Goal: Information Seeking & Learning: Learn about a topic

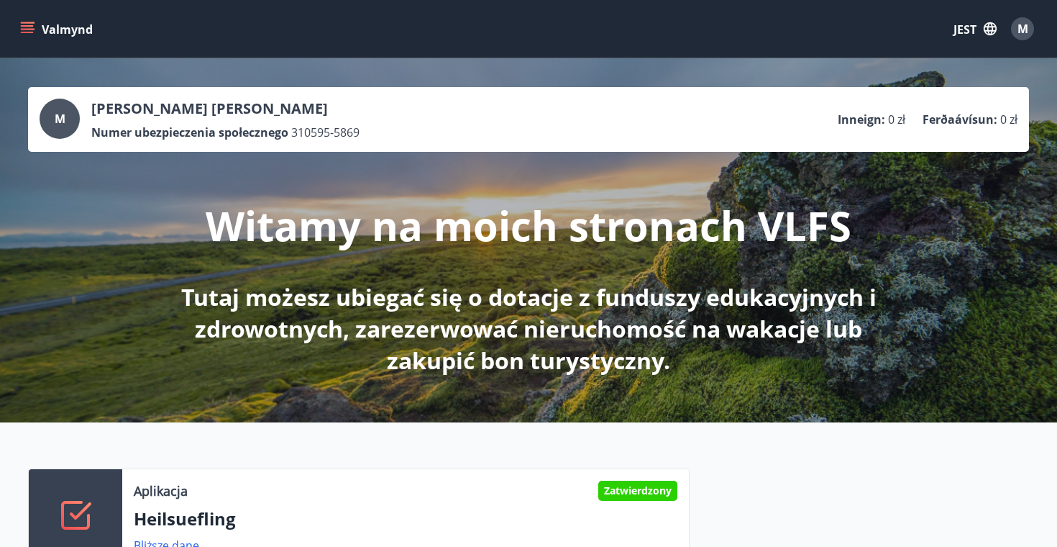
scroll to position [253, 0]
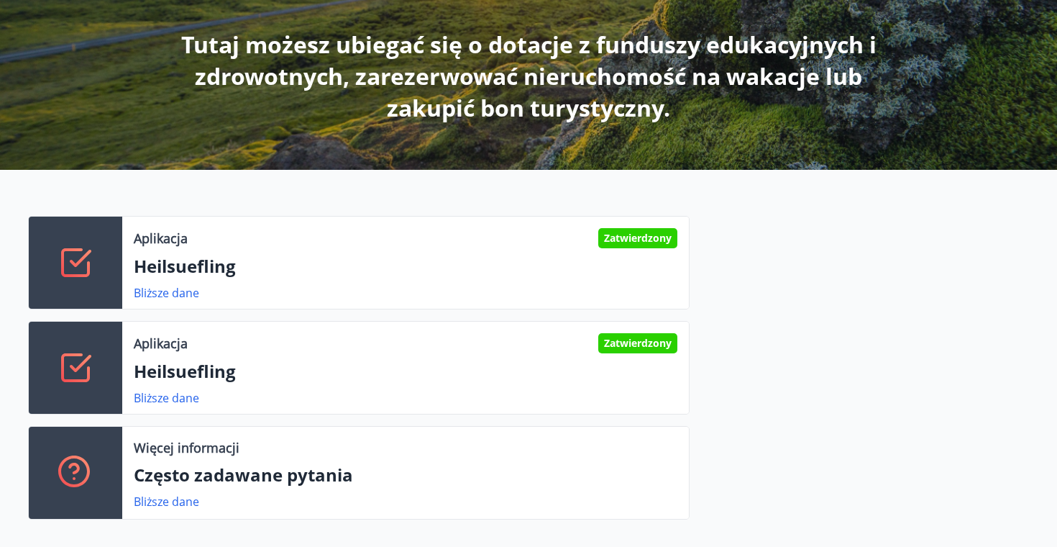
click at [235, 252] on div "Aplikacja Zatwierdzony Heilsuefling Bliższe dane" at bounding box center [405, 263] width 567 height 92
click at [179, 402] on font "Bliższe dane" at bounding box center [166, 398] width 65 height 16
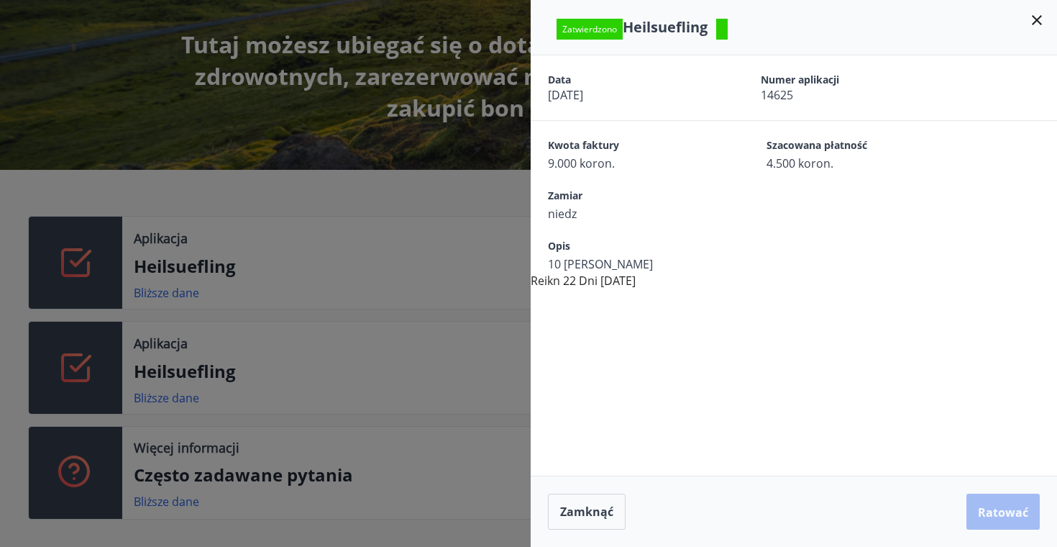
click at [814, 98] on span "14625" at bounding box center [842, 95] width 163 height 16
click at [786, 157] on font "4.500 koron." at bounding box center [800, 163] width 67 height 16
click at [586, 148] on font "Kwota faktury" at bounding box center [583, 145] width 71 height 14
click at [561, 213] on font "niedz" at bounding box center [562, 214] width 29 height 16
click at [1004, 509] on div "Zamknąć Ratować" at bounding box center [794, 511] width 492 height 36
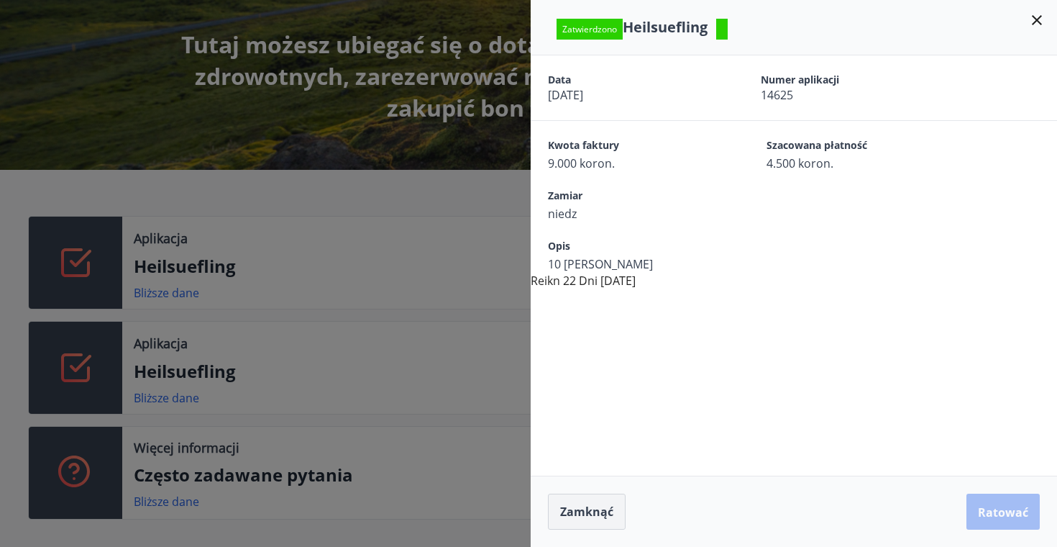
click at [581, 513] on font "Zamknąć" at bounding box center [586, 512] width 53 height 16
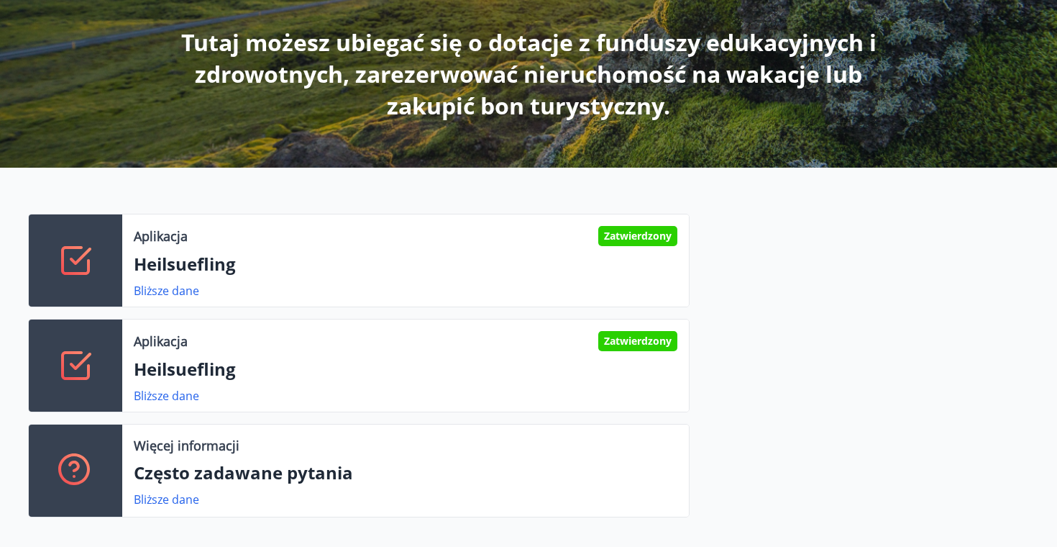
scroll to position [0, 0]
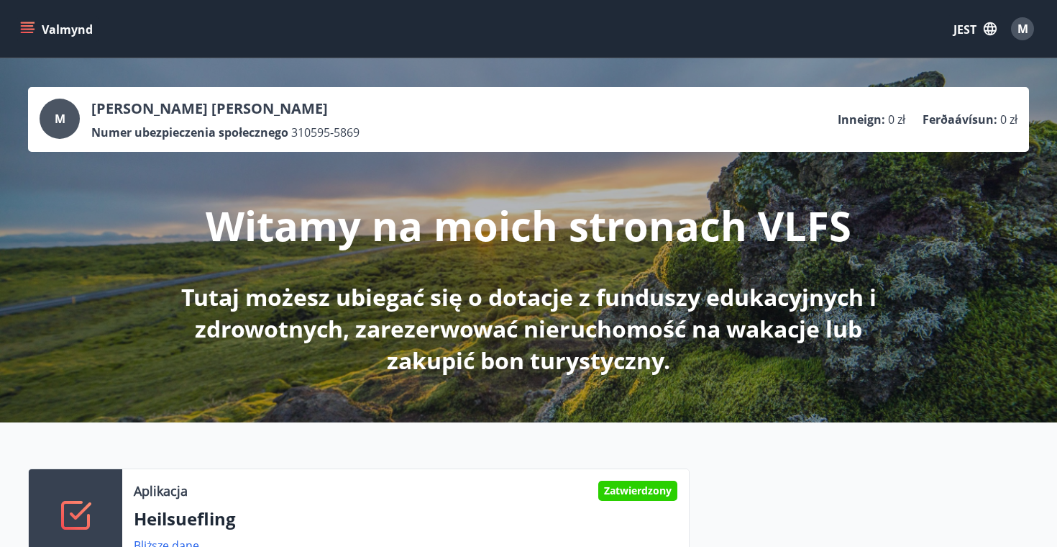
click at [1025, 27] on font "M" at bounding box center [1023, 29] width 11 height 16
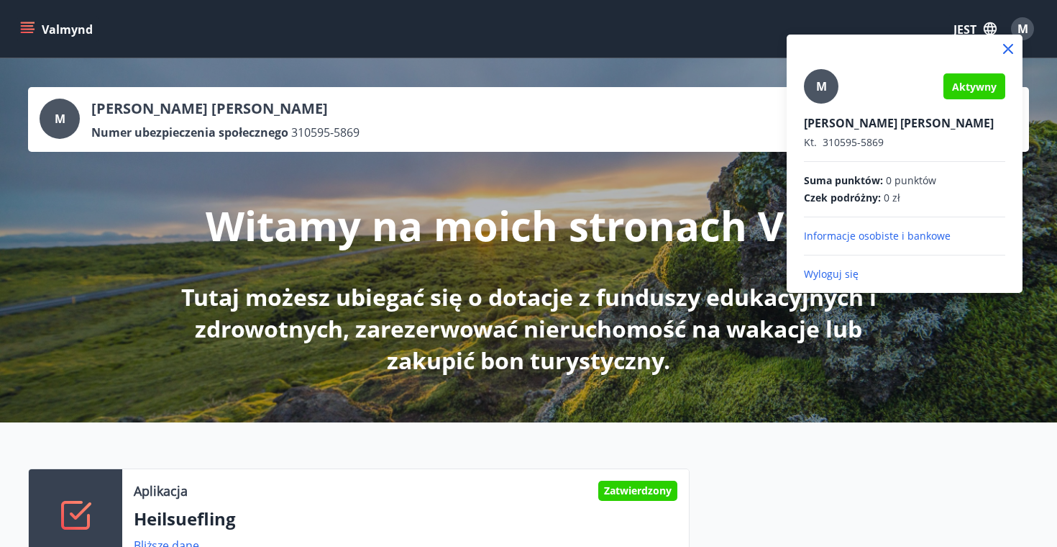
click at [979, 94] on div "Aktywny" at bounding box center [975, 86] width 62 height 26
click at [865, 235] on font "Informacje osobiste i bankowe" at bounding box center [877, 236] width 147 height 14
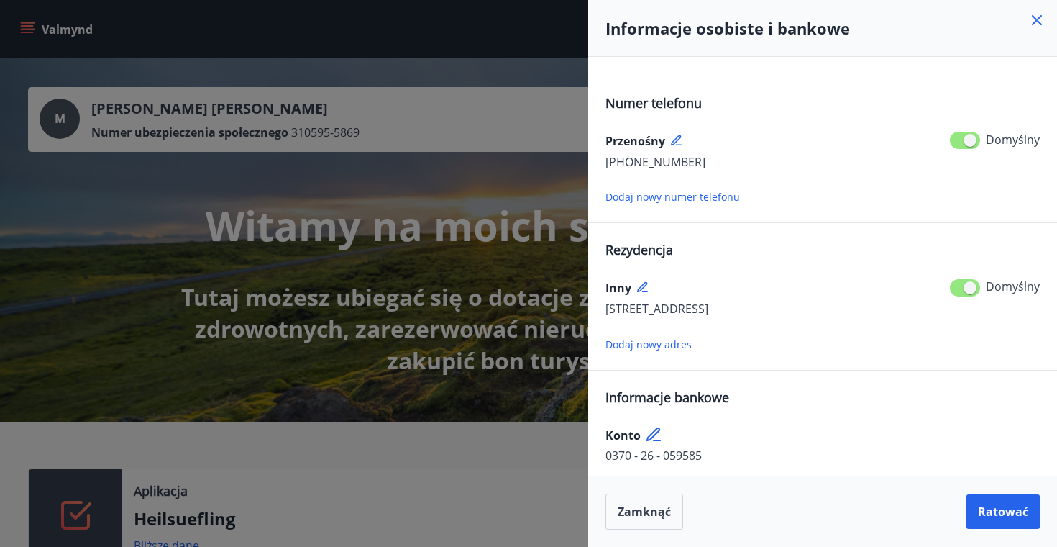
scroll to position [134, 0]
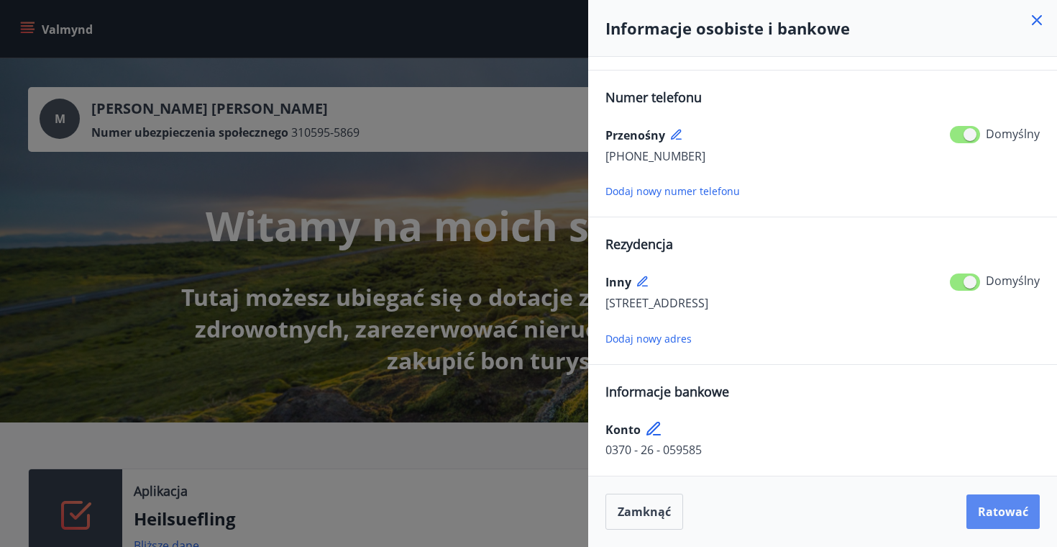
click at [1001, 515] on font "Ratować" at bounding box center [1003, 512] width 50 height 16
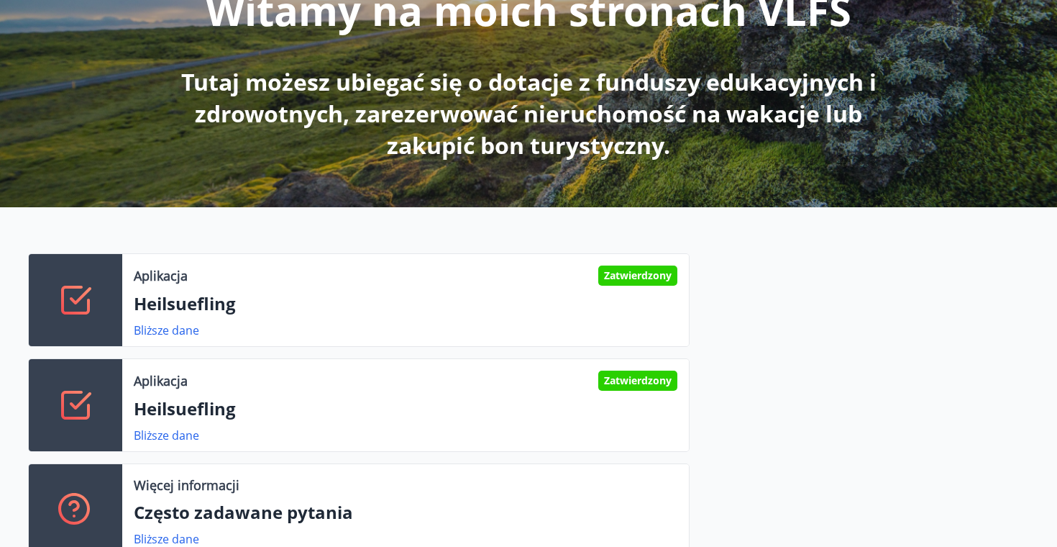
scroll to position [228, 0]
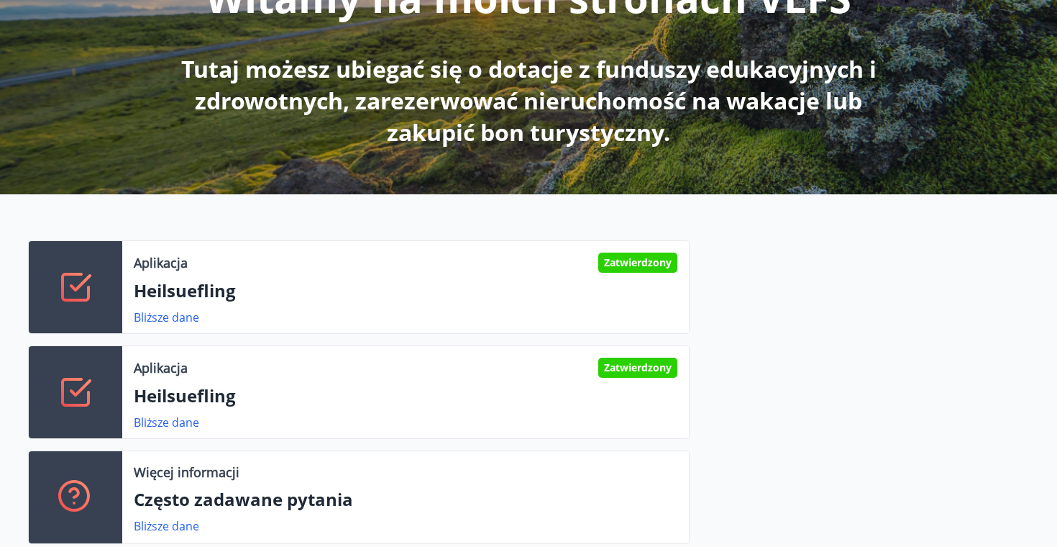
click at [472, 295] on p "Heilsuefling" at bounding box center [406, 290] width 544 height 24
click at [173, 315] on font "Bliższe dane" at bounding box center [166, 317] width 65 height 16
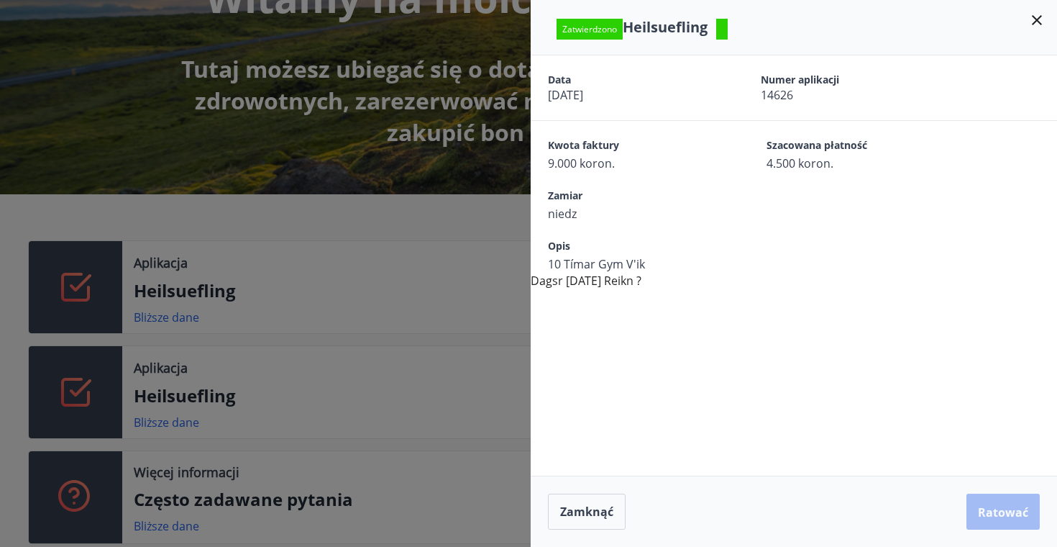
click at [1004, 494] on div "Zamknąć Ratować" at bounding box center [794, 511] width 492 height 36
click at [1032, 25] on icon at bounding box center [1037, 20] width 17 height 17
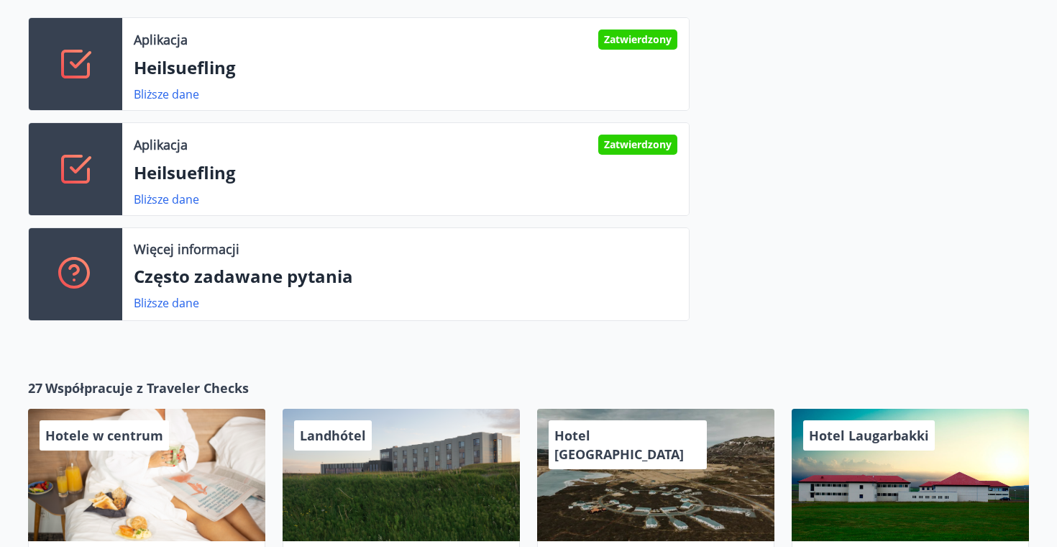
scroll to position [454, 0]
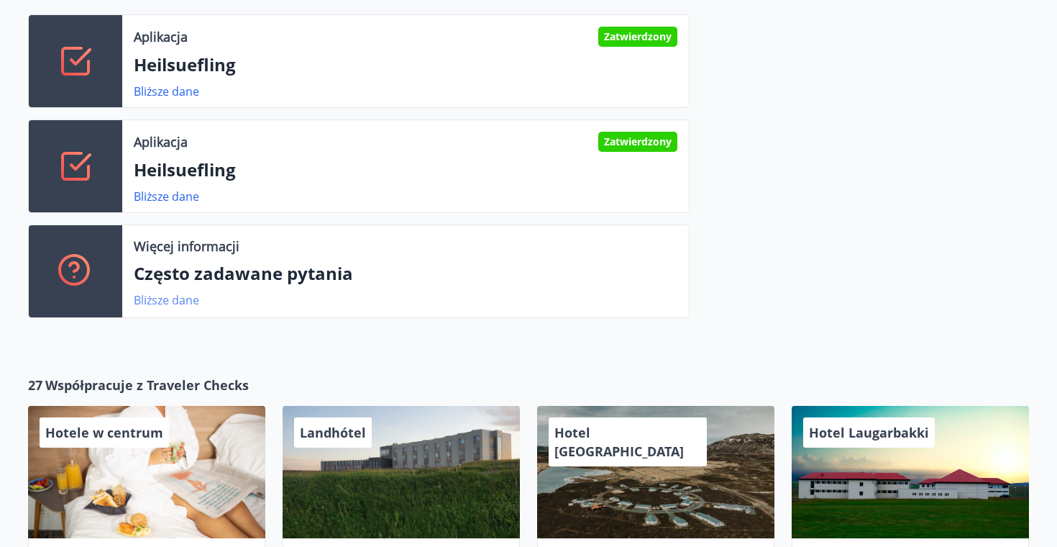
click at [162, 296] on font "Bliższe dane" at bounding box center [166, 300] width 65 height 16
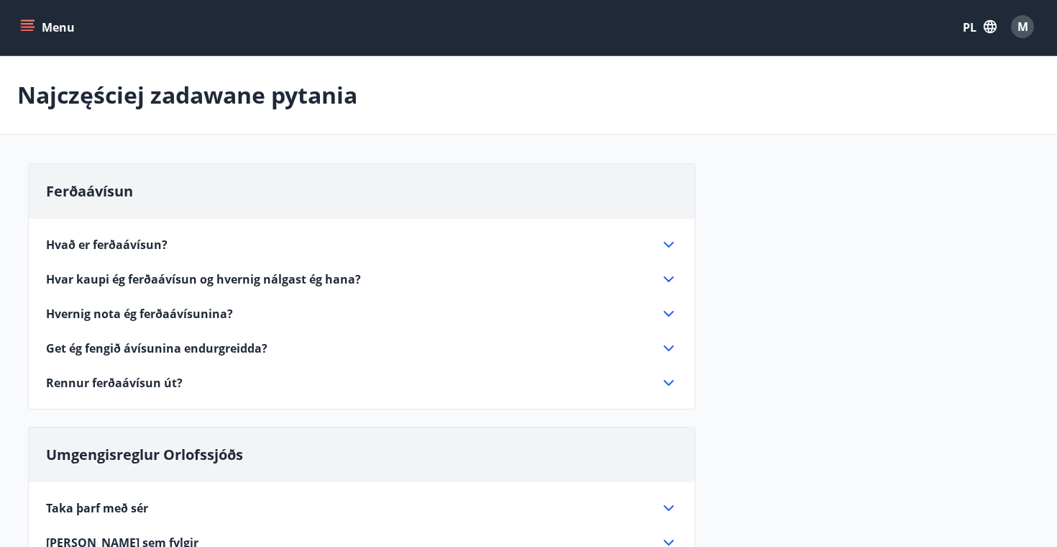
scroll to position [454, 0]
